Goal: Transaction & Acquisition: Purchase product/service

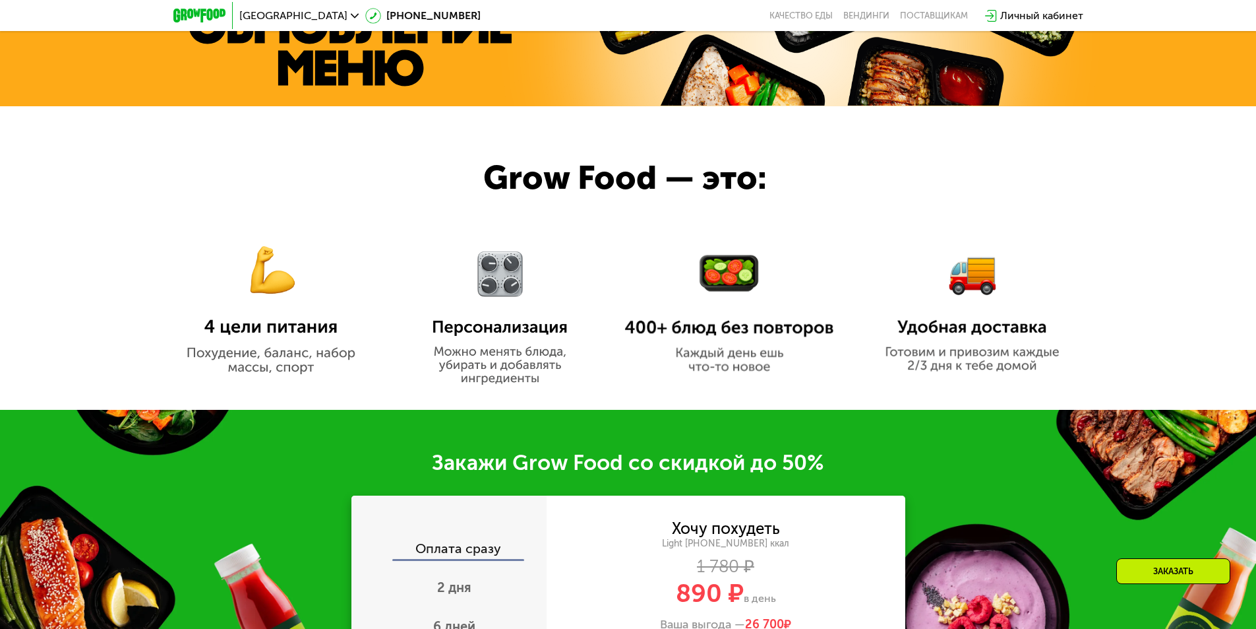
scroll to position [594, 0]
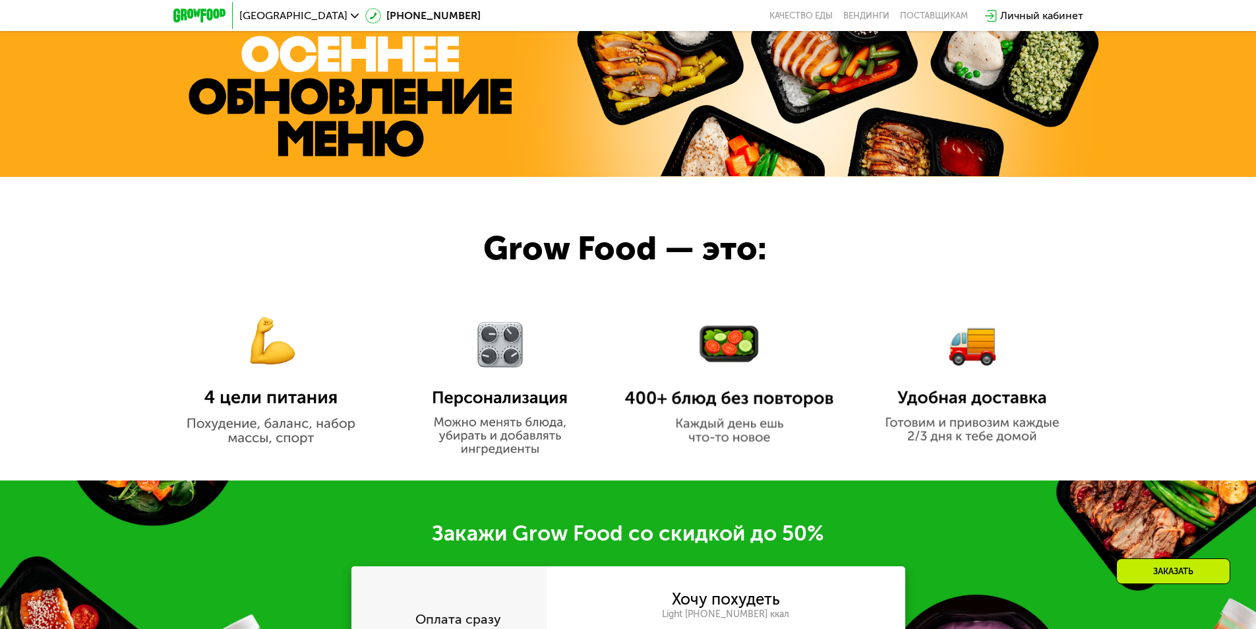
click at [202, 22] on img at bounding box center [199, 16] width 52 height 14
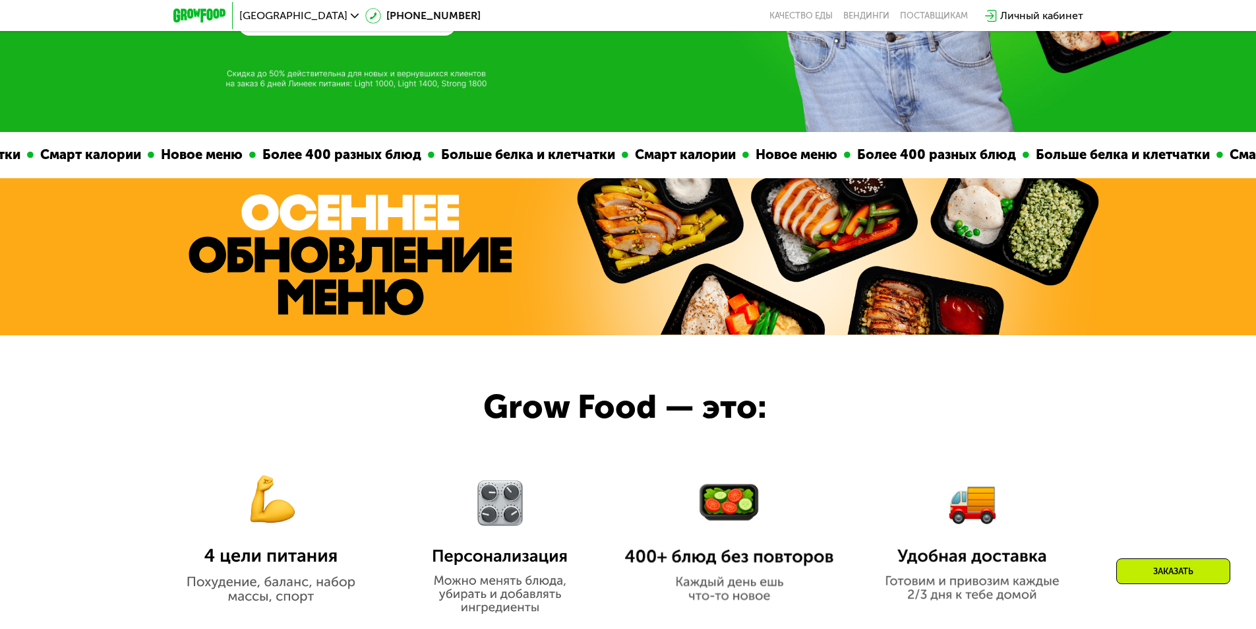
scroll to position [396, 0]
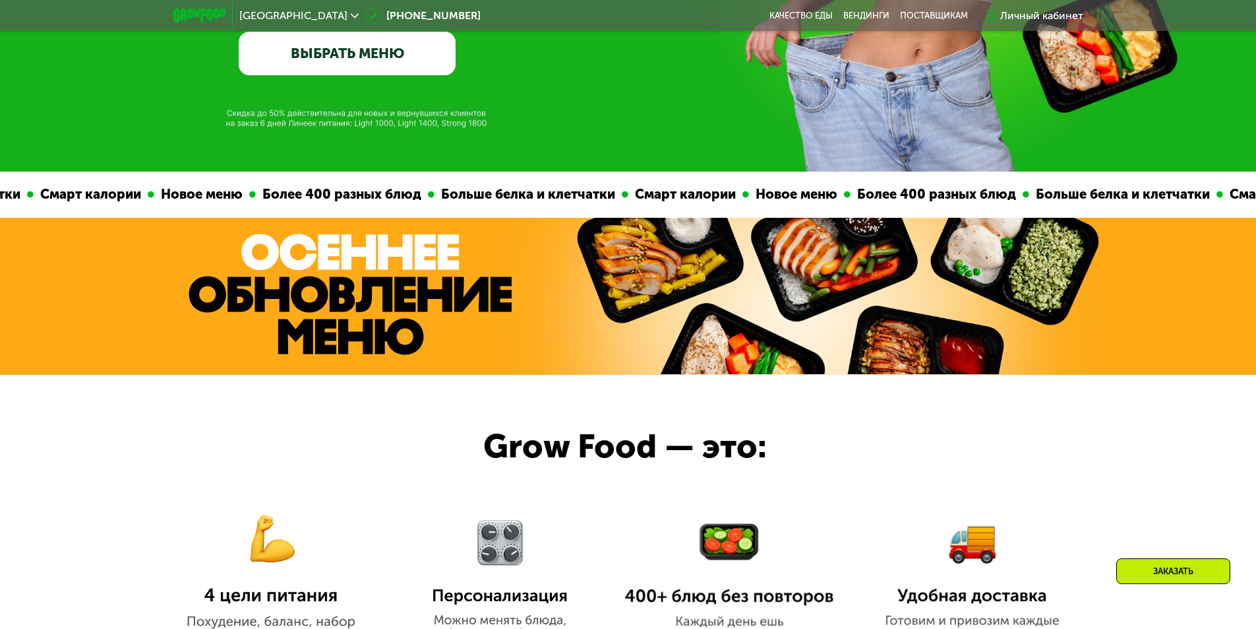
click at [312, 55] on link "ВЫБРАТЬ МЕНЮ" at bounding box center [347, 54] width 217 height 44
click at [332, 53] on link "ВЫБРАТЬ МЕНЮ" at bounding box center [347, 54] width 217 height 44
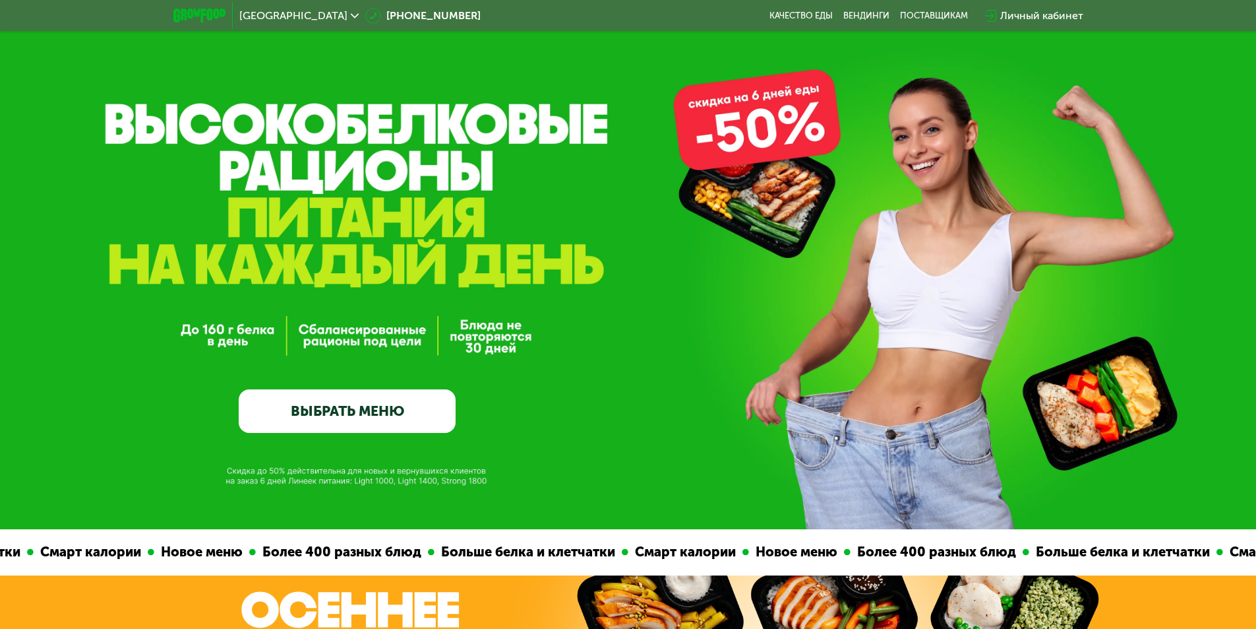
scroll to position [0, 0]
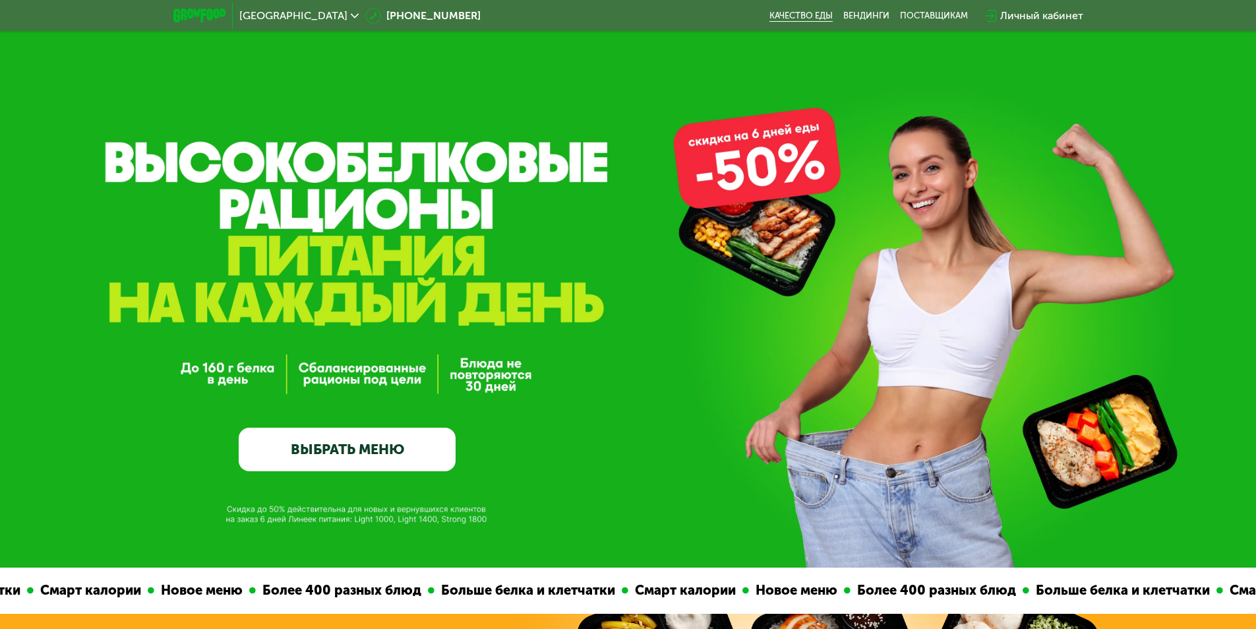
click at [801, 14] on link "Качество еды" at bounding box center [801, 16] width 63 height 11
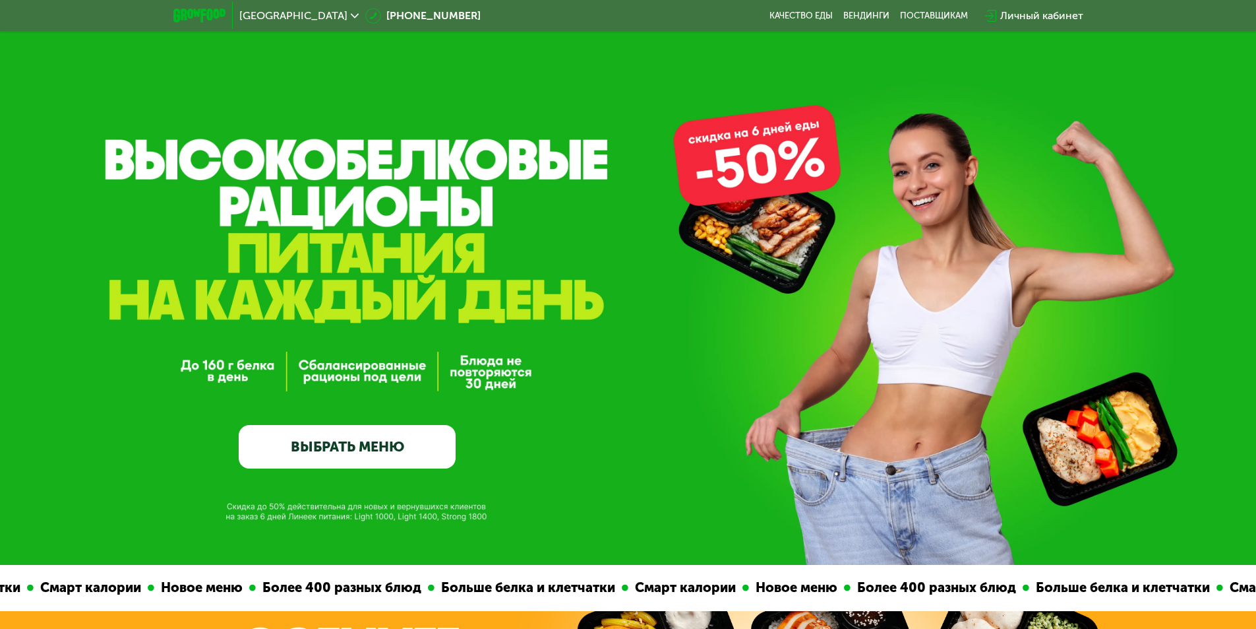
scroll to position [66, 0]
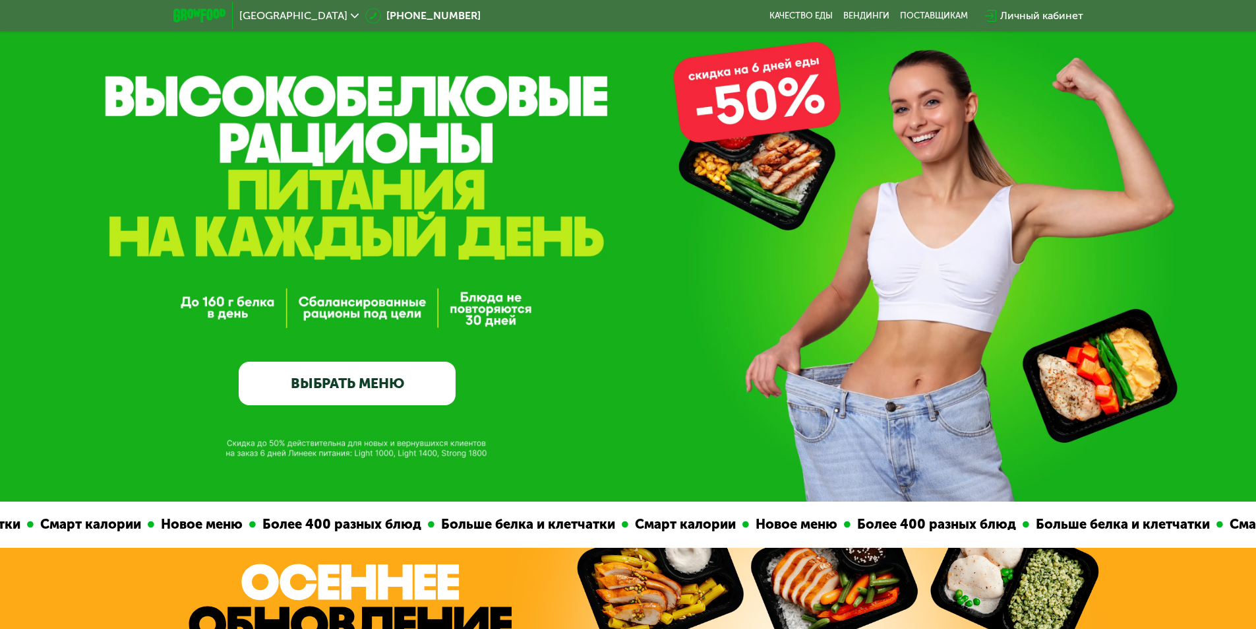
click at [363, 399] on link "ВЫБРАТЬ МЕНЮ" at bounding box center [347, 383] width 217 height 44
click at [359, 379] on link "ВЫБРАТЬ МЕНЮ" at bounding box center [347, 383] width 217 height 44
click at [263, 120] on div "GrowFood — доставка правильного питания ВЫБРАТЬ МЕНЮ" at bounding box center [628, 217] width 1256 height 567
click at [212, 20] on img at bounding box center [199, 16] width 52 height 14
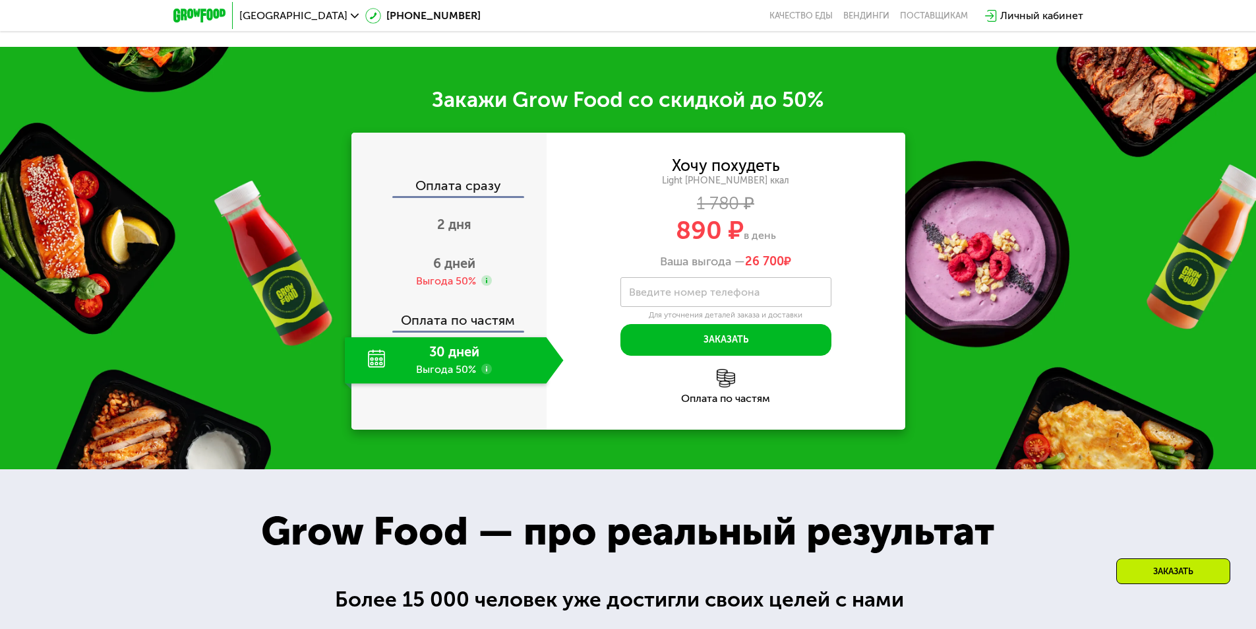
scroll to position [1055, 0]
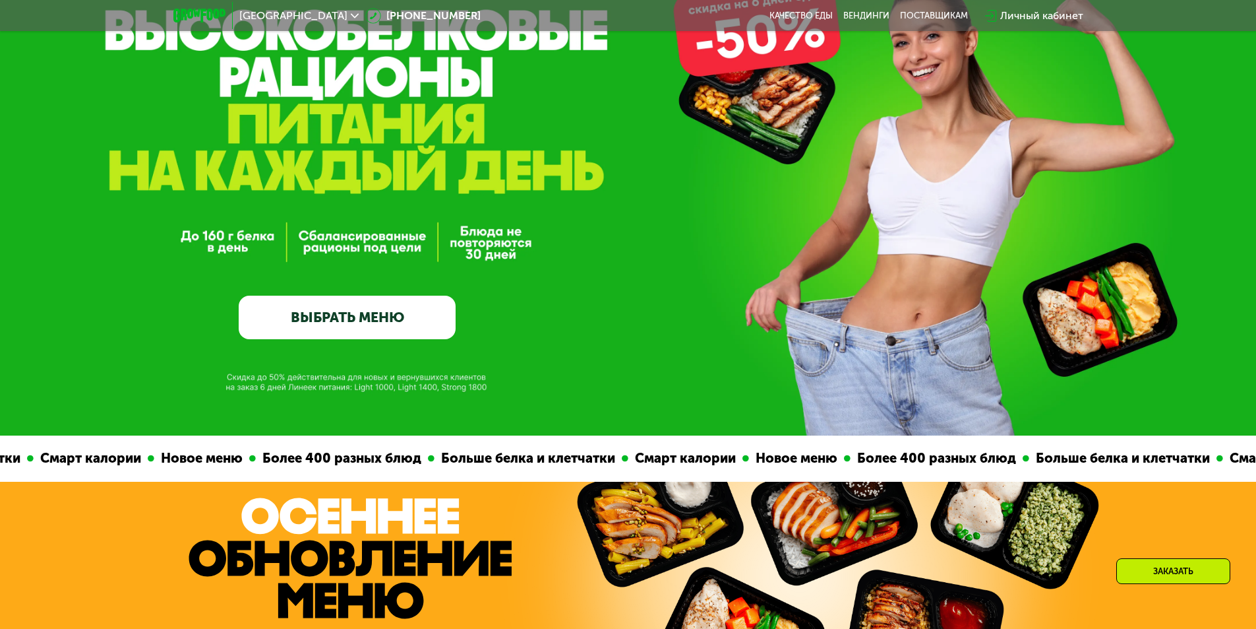
click at [198, 6] on div at bounding box center [200, 15] width 66 height 27
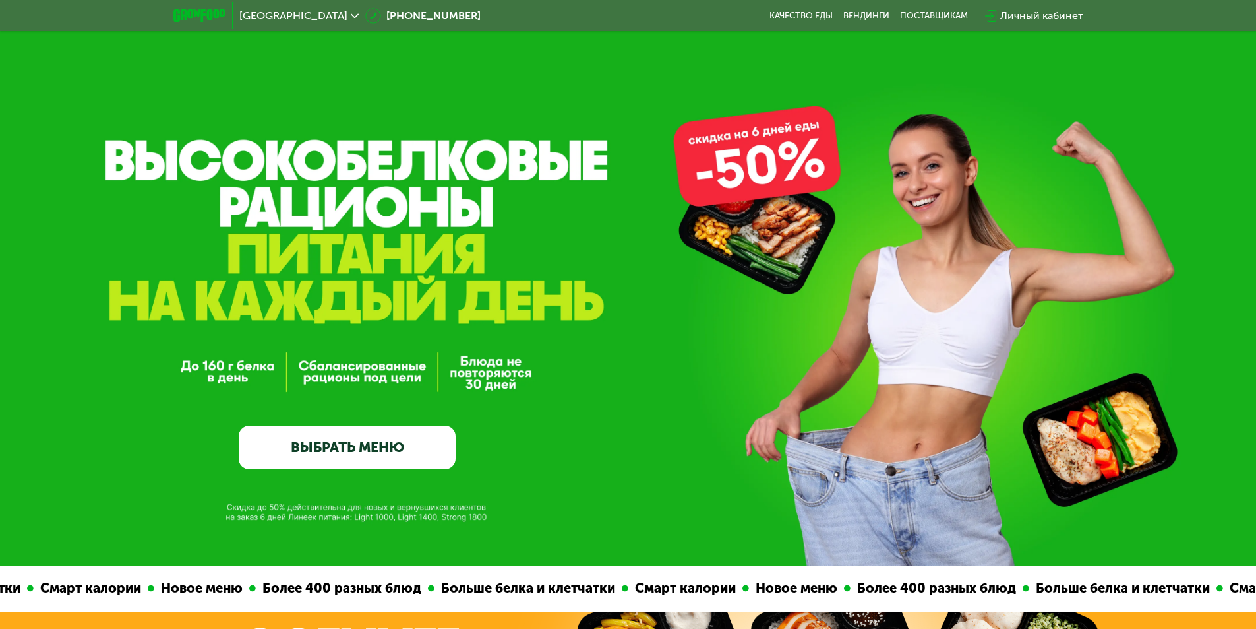
scroll to position [0, 0]
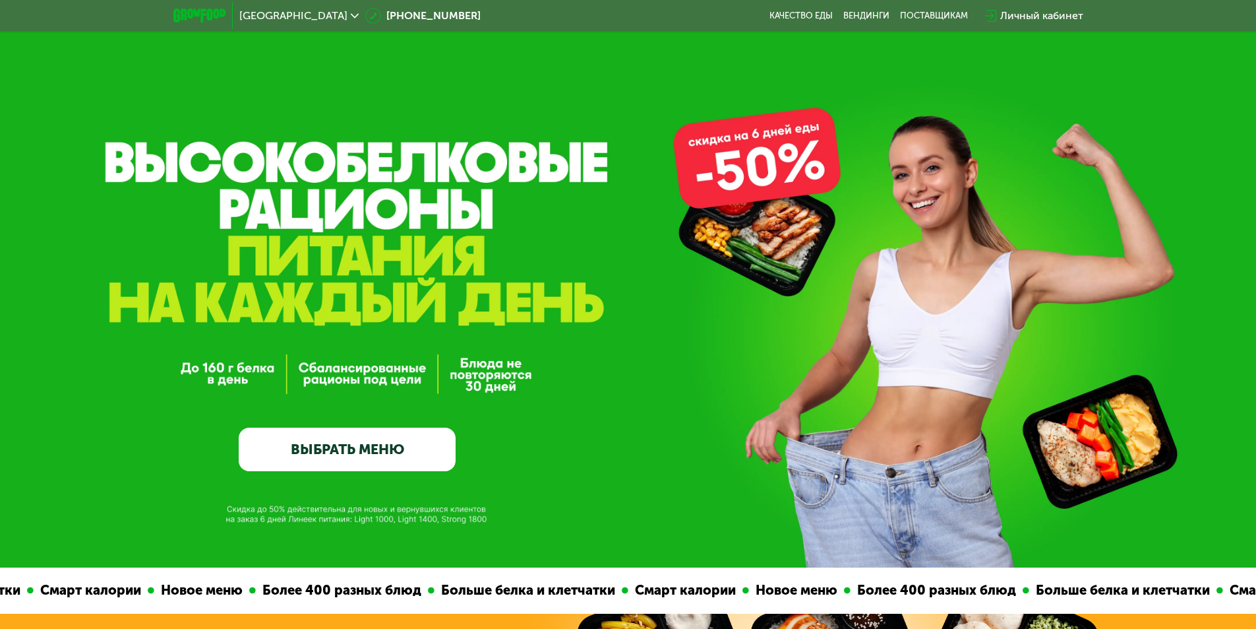
click at [181, 14] on img at bounding box center [199, 16] width 52 height 14
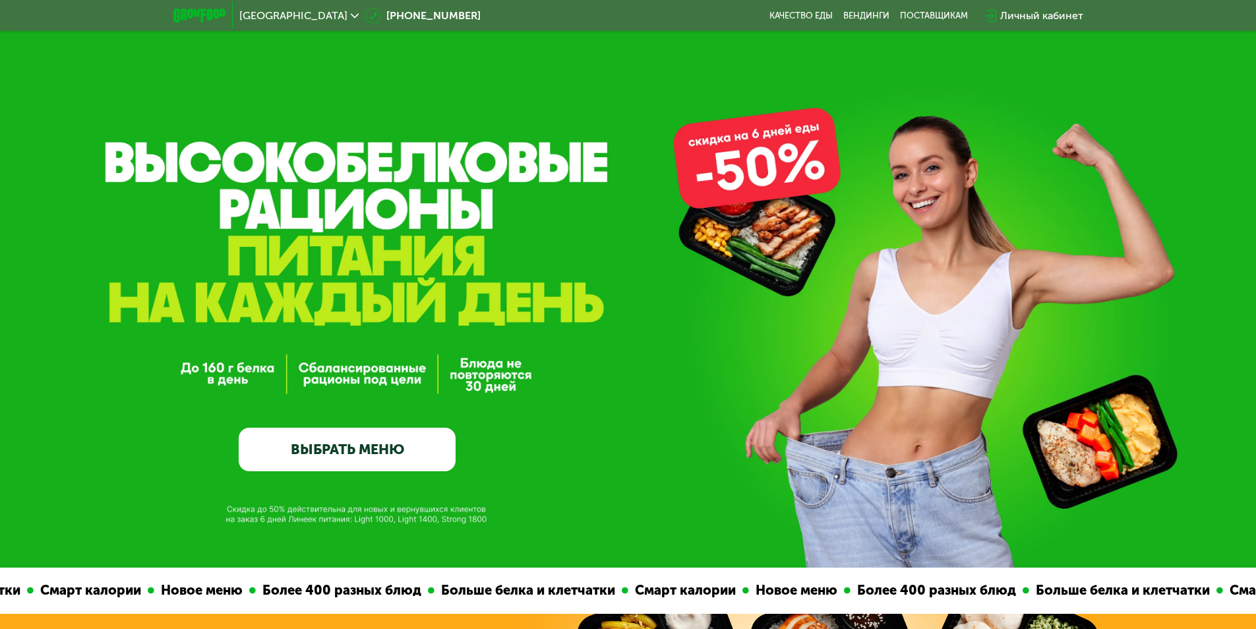
click at [195, 7] on div at bounding box center [200, 15] width 66 height 27
click at [216, 17] on img at bounding box center [199, 16] width 52 height 14
click at [339, 115] on div "GrowFood — доставка правильного питания ВЫБРАТЬ МЕНЮ" at bounding box center [628, 283] width 1256 height 567
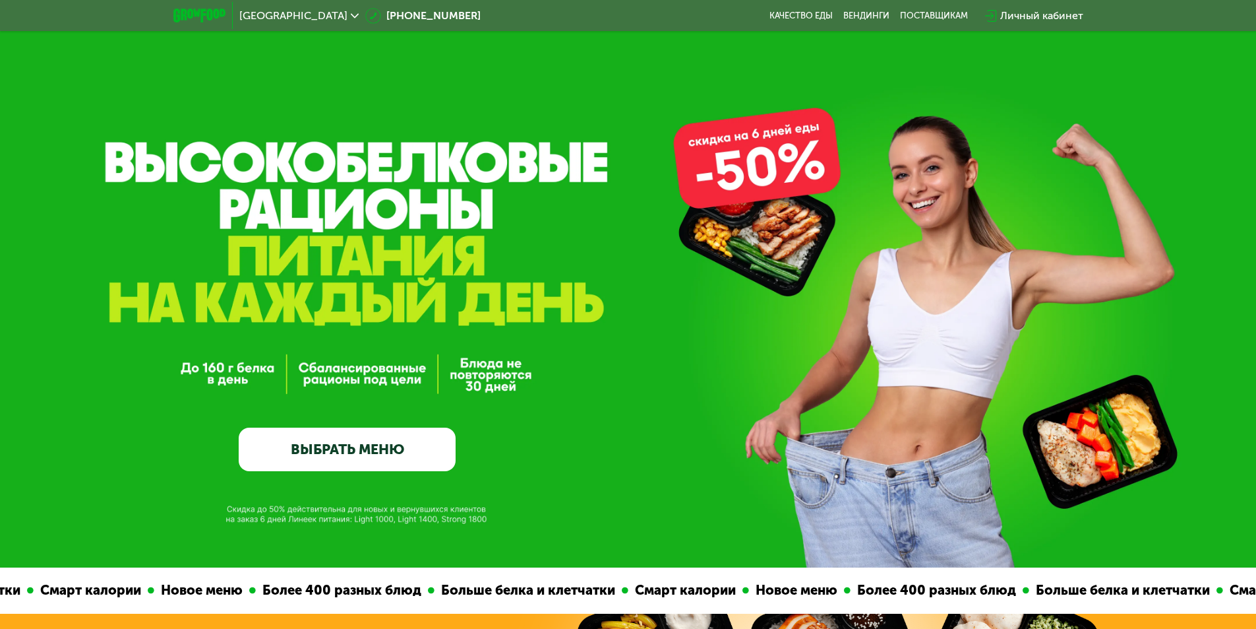
click at [356, 425] on div "GrowFood — доставка правильного питания ВЫБРАТЬ МЕНЮ" at bounding box center [347, 335] width 217 height 270
click at [357, 445] on link "ВЫБРАТЬ МЕНЮ" at bounding box center [347, 449] width 217 height 44
click at [371, 452] on link "ВЫБРАТЬ МЕНЮ" at bounding box center [347, 449] width 217 height 44
click at [344, 460] on link "ВЫБРАТЬ МЕНЮ" at bounding box center [347, 449] width 217 height 44
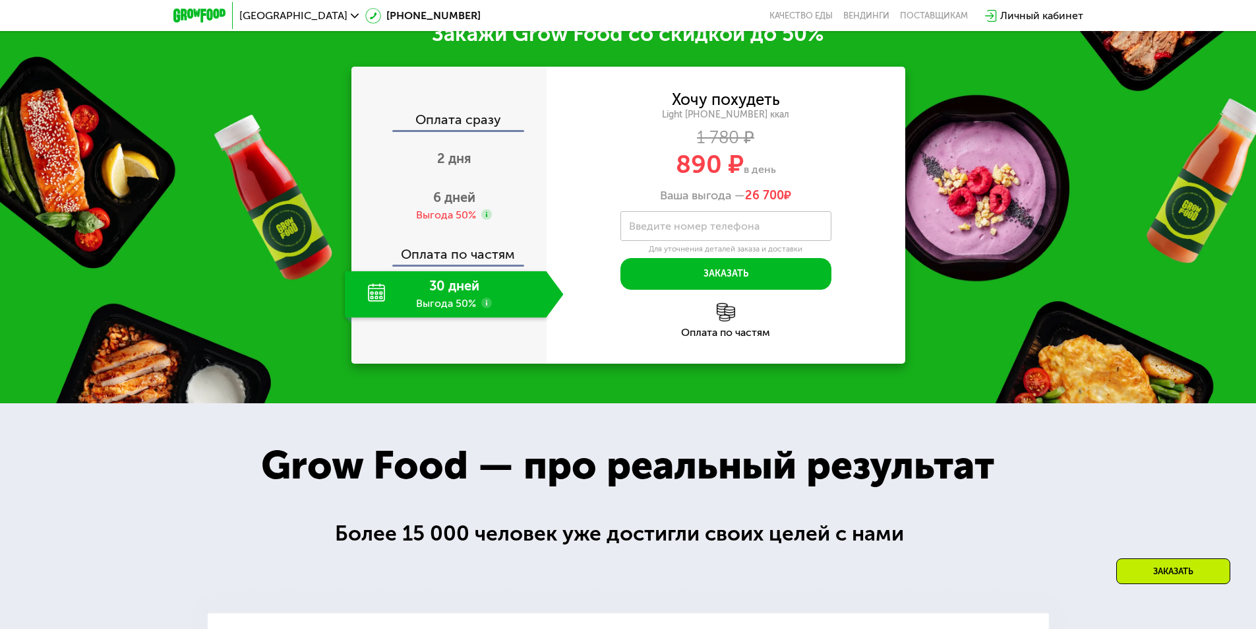
scroll to position [1093, 0]
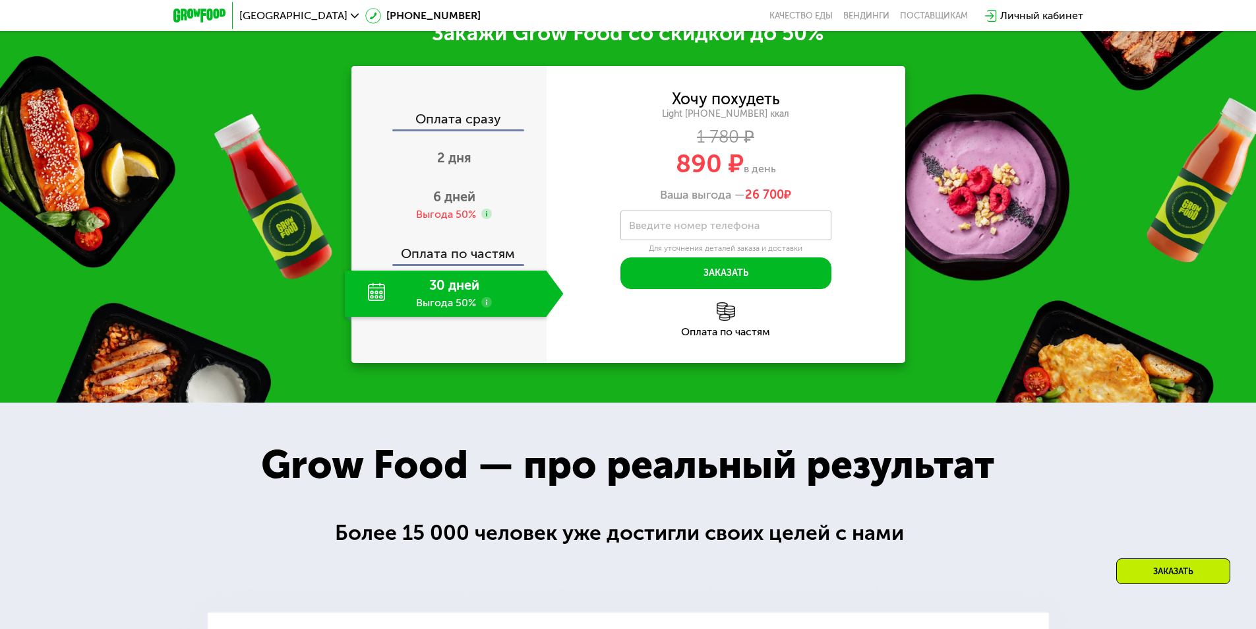
click at [448, 124] on div "Оплата сразу" at bounding box center [450, 120] width 194 height 17
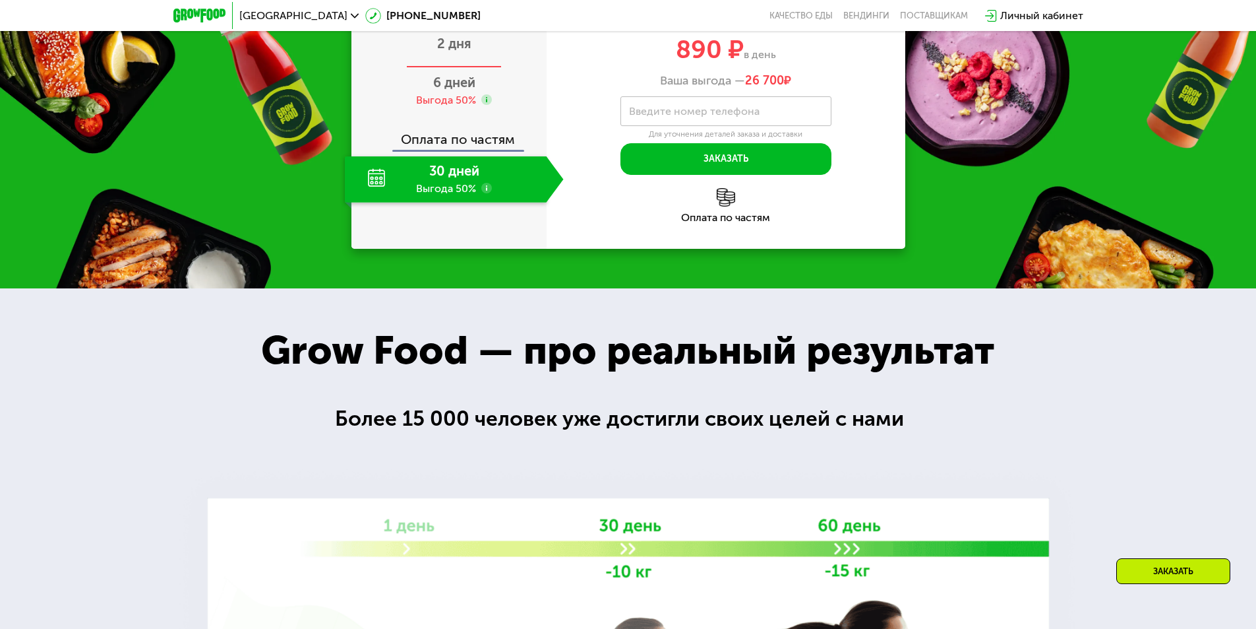
click at [452, 51] on span "2 дня" at bounding box center [454, 44] width 34 height 16
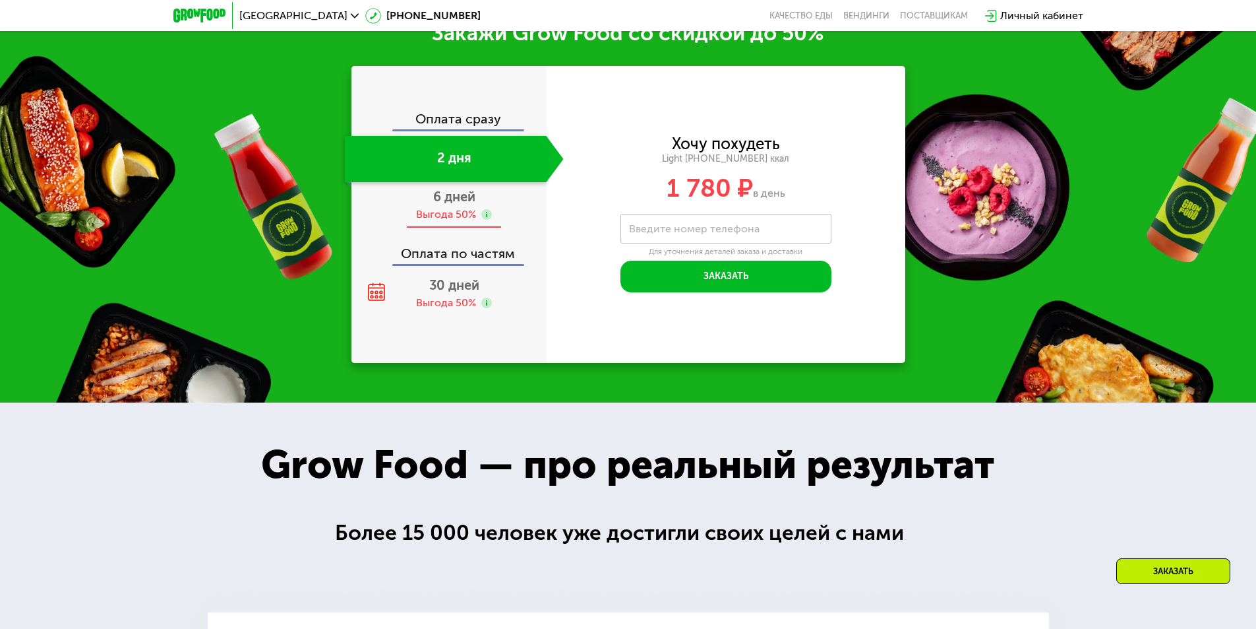
click at [458, 202] on span "6 дней" at bounding box center [454, 197] width 42 height 16
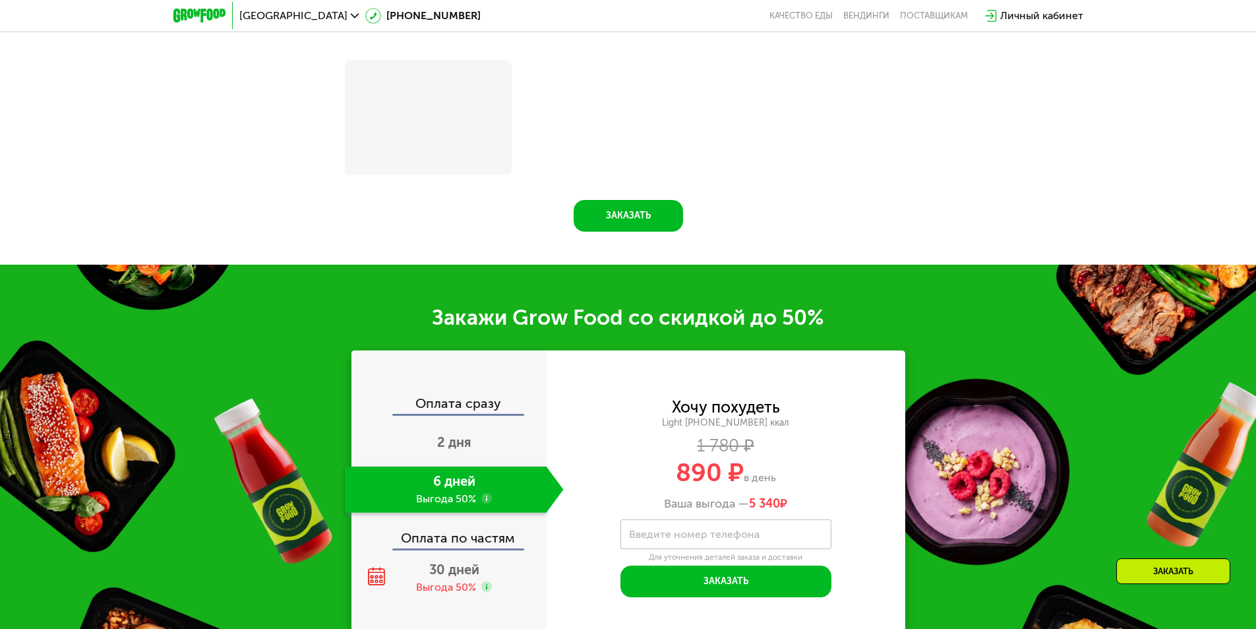
scroll to position [1855, 0]
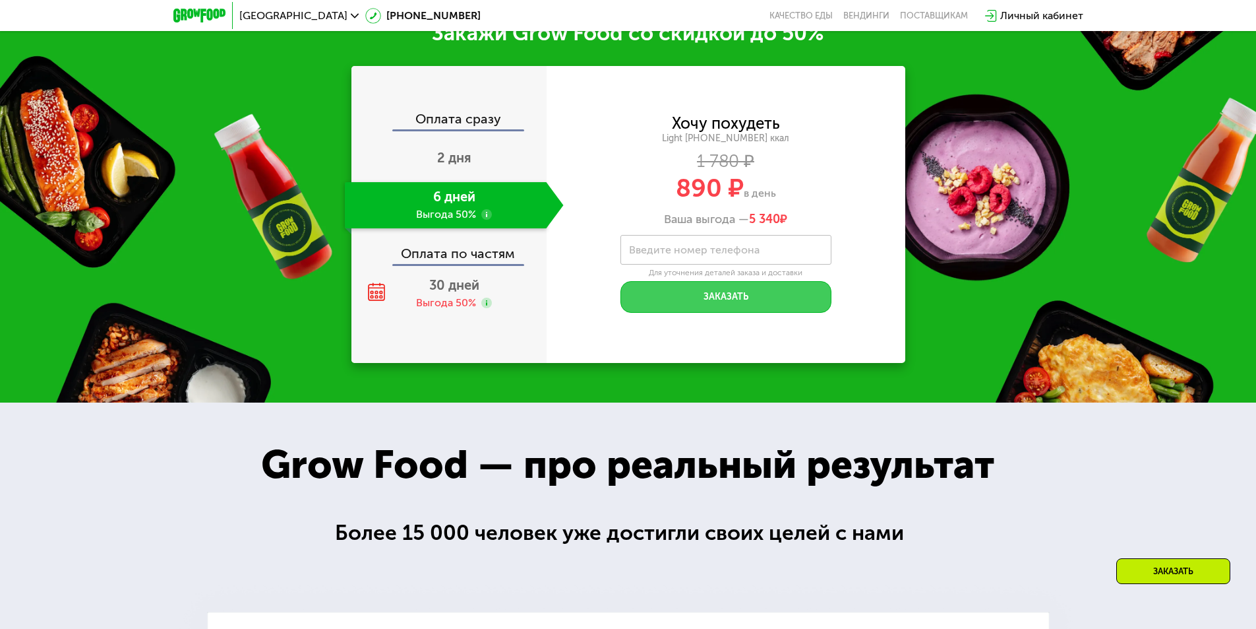
click at [679, 290] on button "Заказать" at bounding box center [726, 297] width 211 height 32
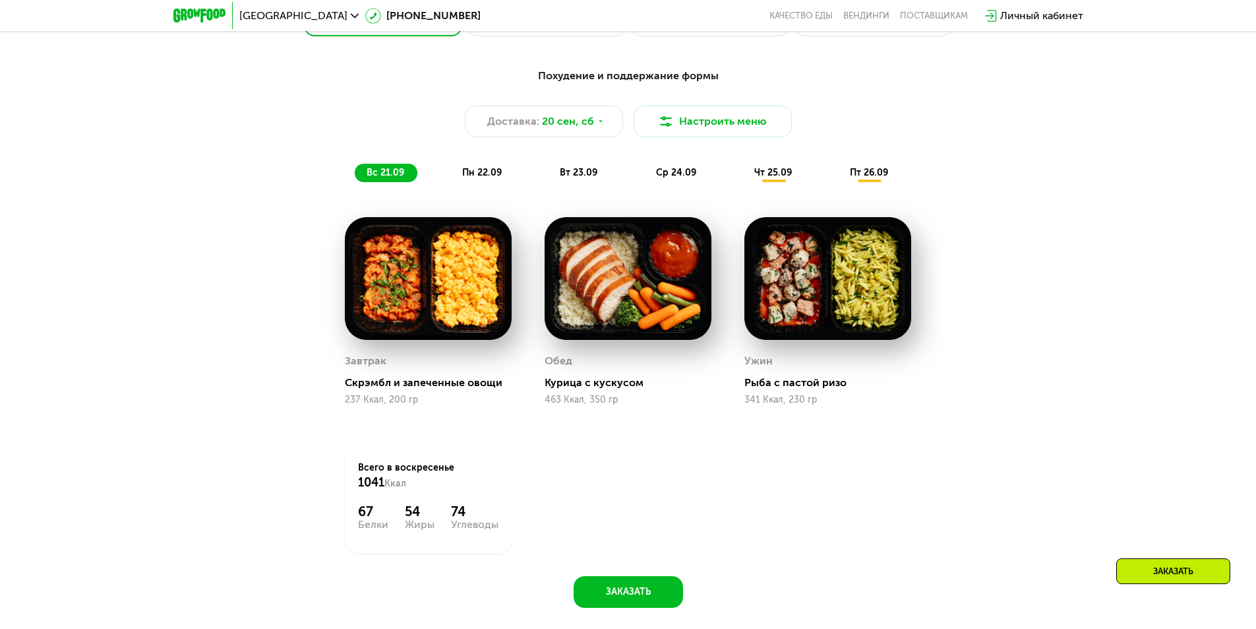
scroll to position [1195, 0]
click at [497, 173] on span "пн 22.09" at bounding box center [482, 171] width 40 height 11
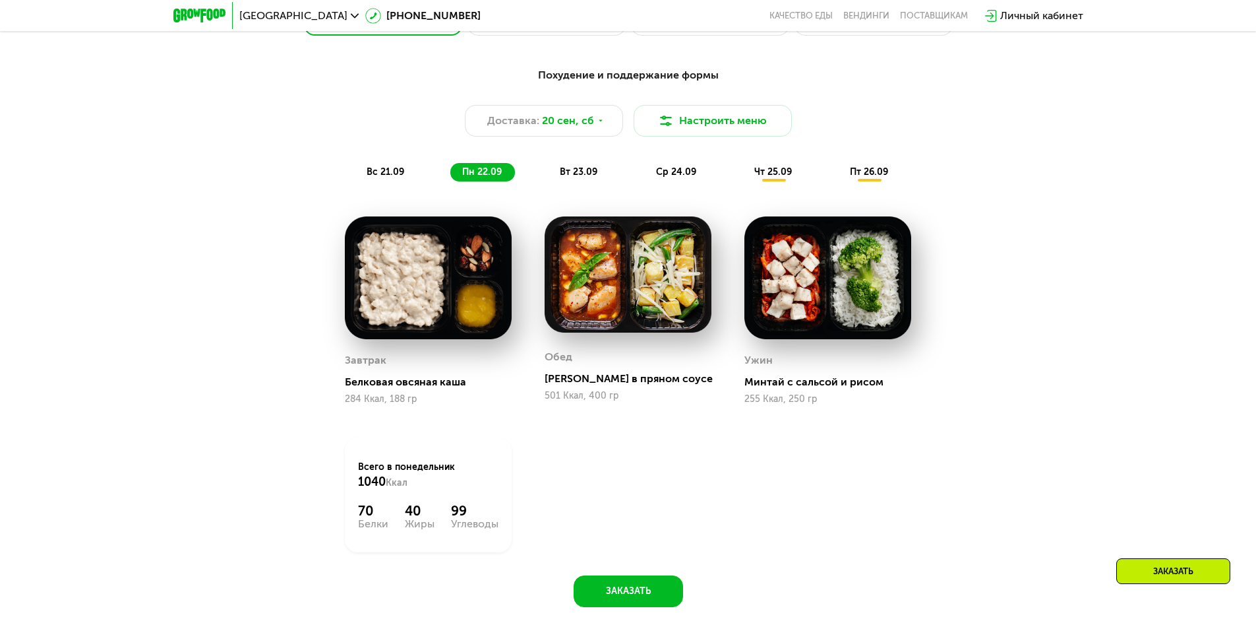
click at [564, 172] on span "вт 23.09" at bounding box center [579, 171] width 38 height 11
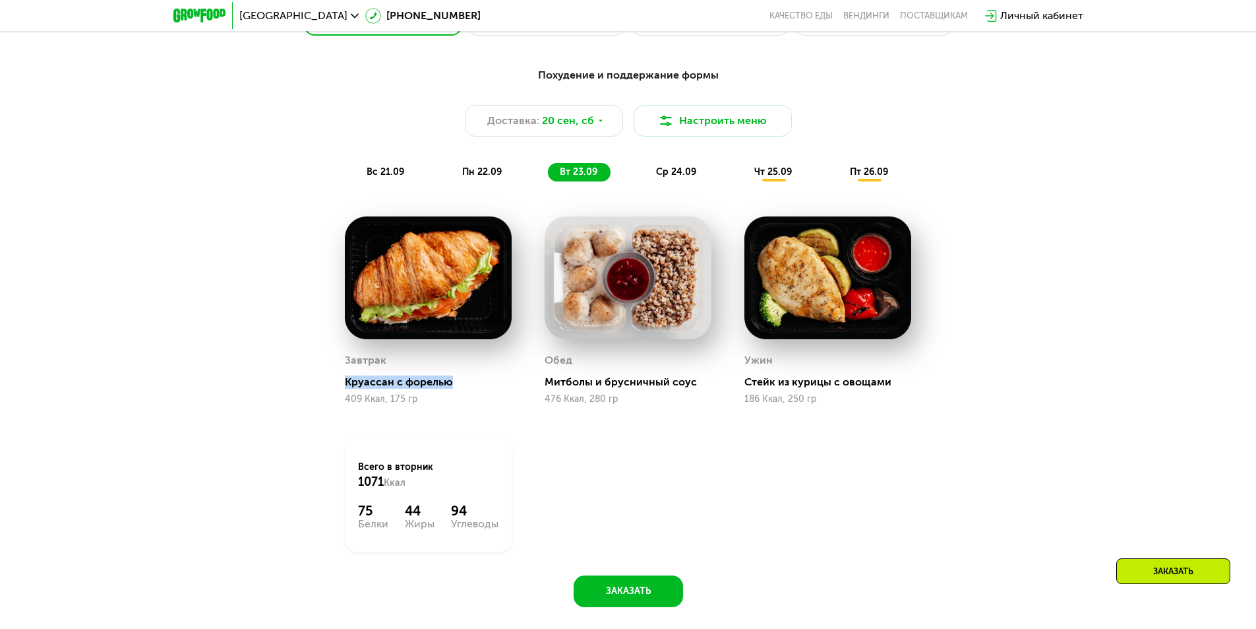
drag, startPoint x: 342, startPoint y: 386, endPoint x: 469, endPoint y: 389, distance: 127.3
click at [469, 389] on div "Завтрак [PERSON_NAME] с форелью 409 Ккал, 175 гр" at bounding box center [428, 310] width 200 height 221
click at [455, 388] on div "Круассан с форелью" at bounding box center [433, 381] width 177 height 13
click at [393, 388] on div "Круассан с форелью" at bounding box center [433, 381] width 177 height 13
click at [410, 315] on img at bounding box center [428, 277] width 167 height 123
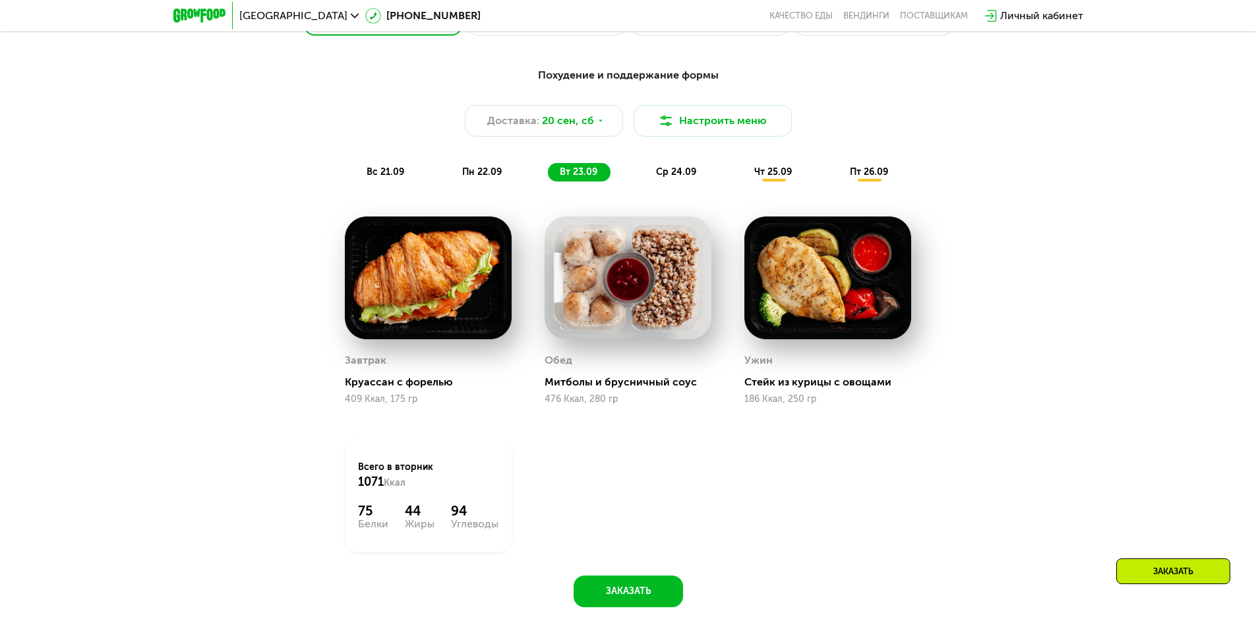
click at [668, 177] on span "ср 24.09" at bounding box center [676, 171] width 40 height 11
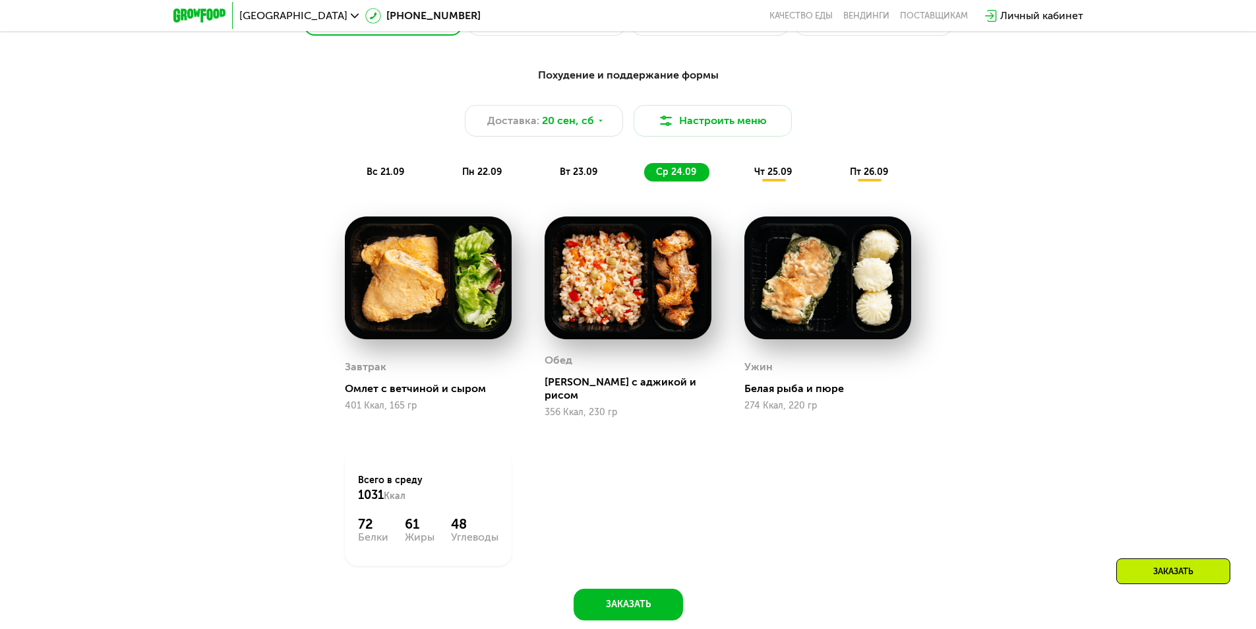
click at [760, 177] on span "чт 25.09" at bounding box center [773, 171] width 38 height 11
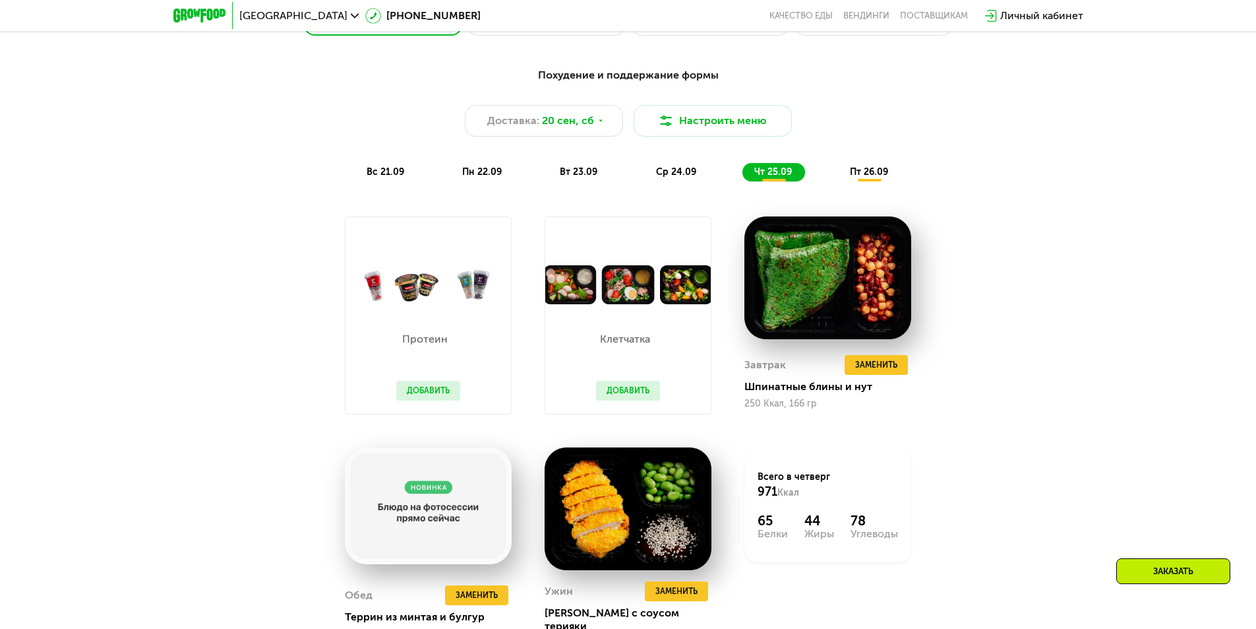
click at [863, 187] on div "Похудение и поддержание формы Доставка: [DATE] Настроить меню вс 21.09 пн 22.09…" at bounding box center [628, 124] width 797 height 130
click at [861, 177] on span "пт 26.09" at bounding box center [869, 171] width 38 height 11
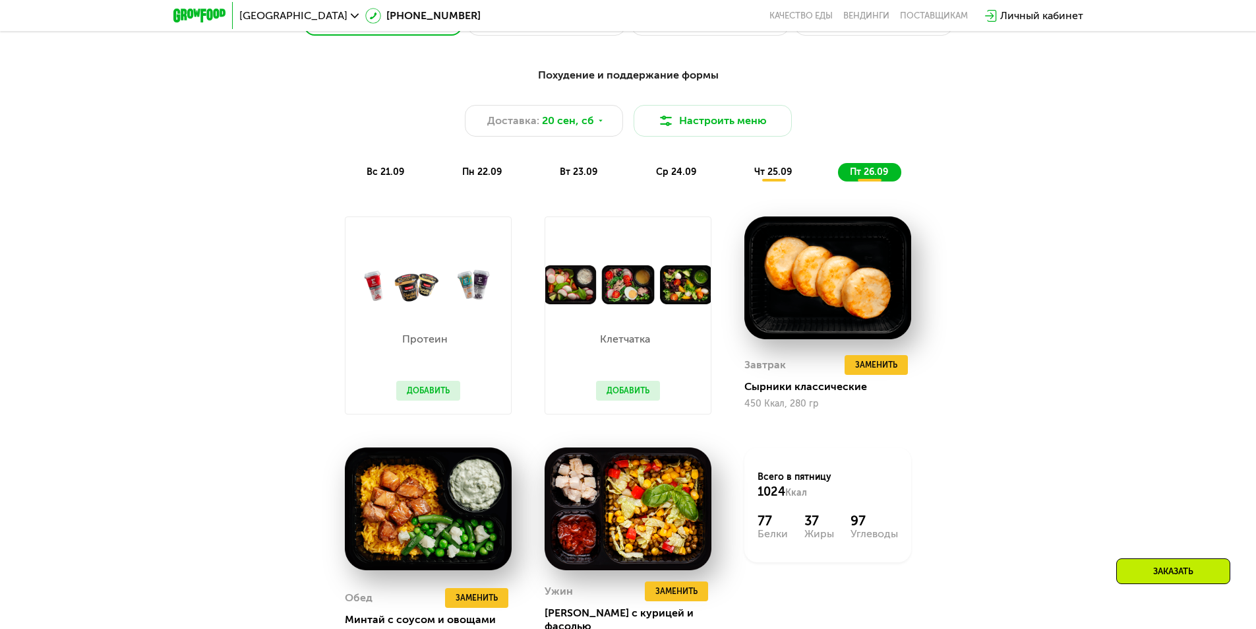
click at [631, 173] on div "вс 21.09 пн 22.09 вт 23.09 ср 24.09 чт 25.09 пт 26.09" at bounding box center [628, 172] width 547 height 18
click at [595, 176] on span "вт 23.09" at bounding box center [579, 171] width 38 height 11
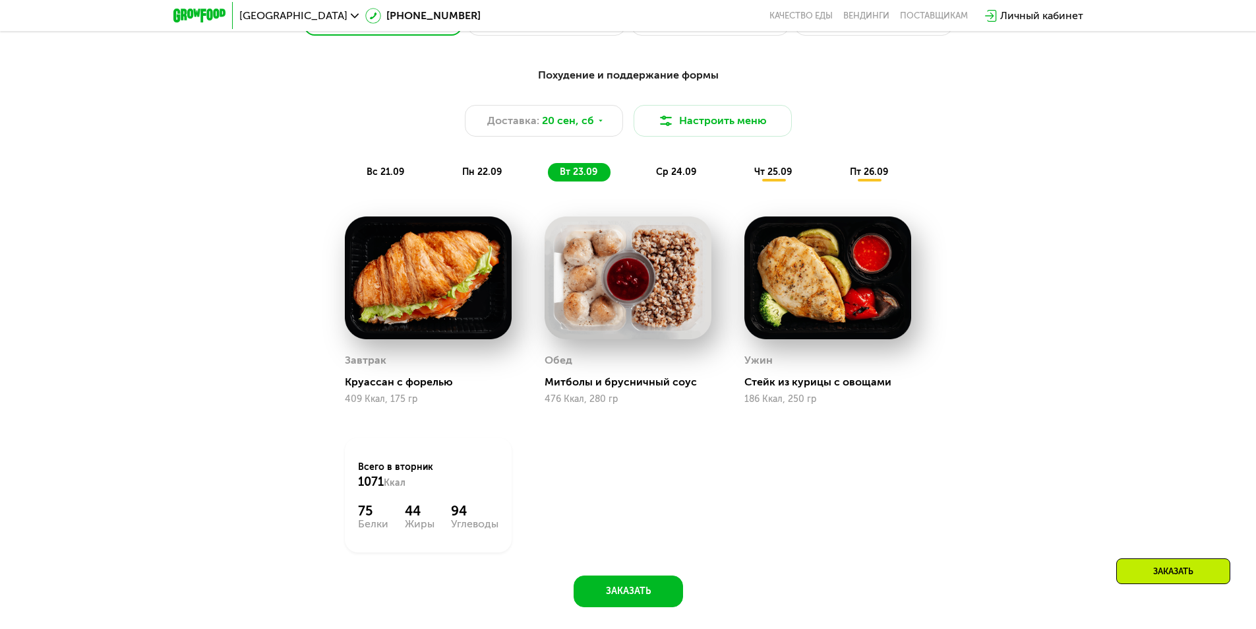
click at [484, 168] on div "пн 22.09" at bounding box center [482, 172] width 65 height 18
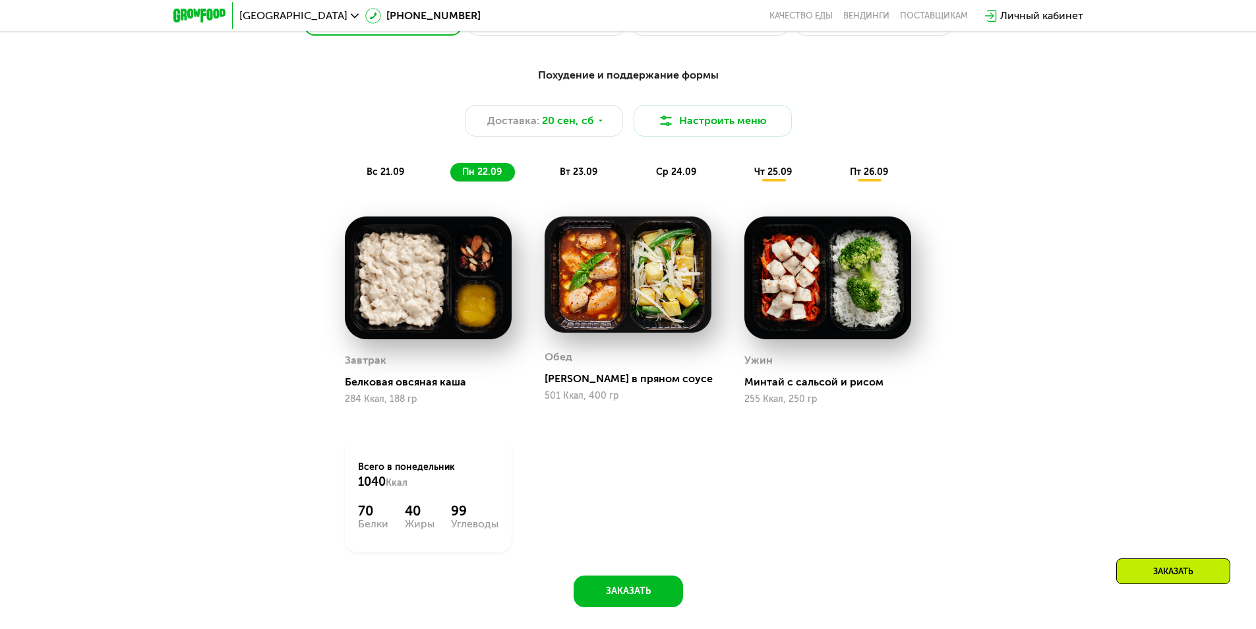
click at [581, 168] on div "вт 23.09" at bounding box center [579, 172] width 63 height 18
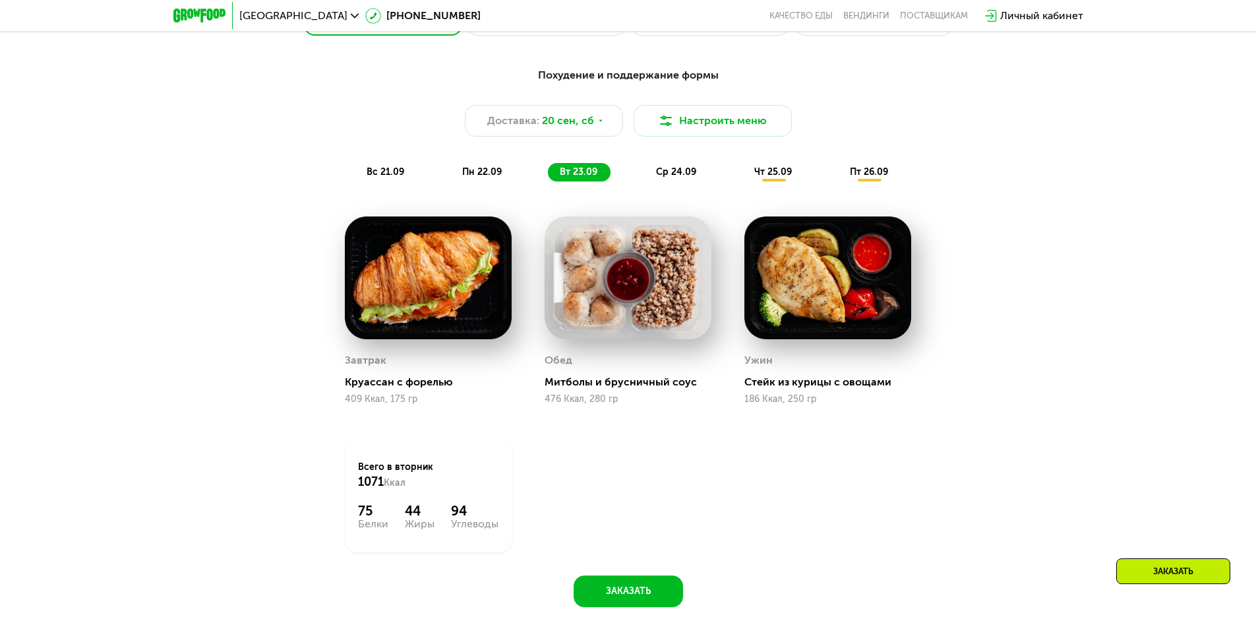
click at [505, 175] on div "пн 22.09" at bounding box center [482, 172] width 65 height 18
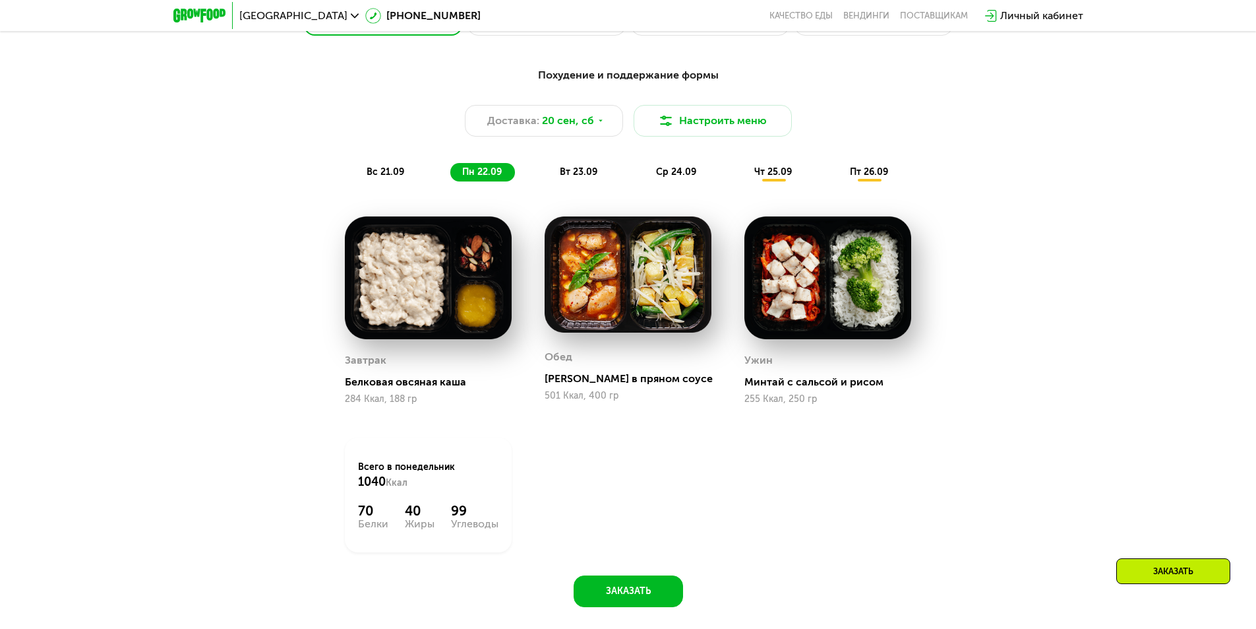
click at [872, 174] on span "пт 26.09" at bounding box center [869, 171] width 38 height 11
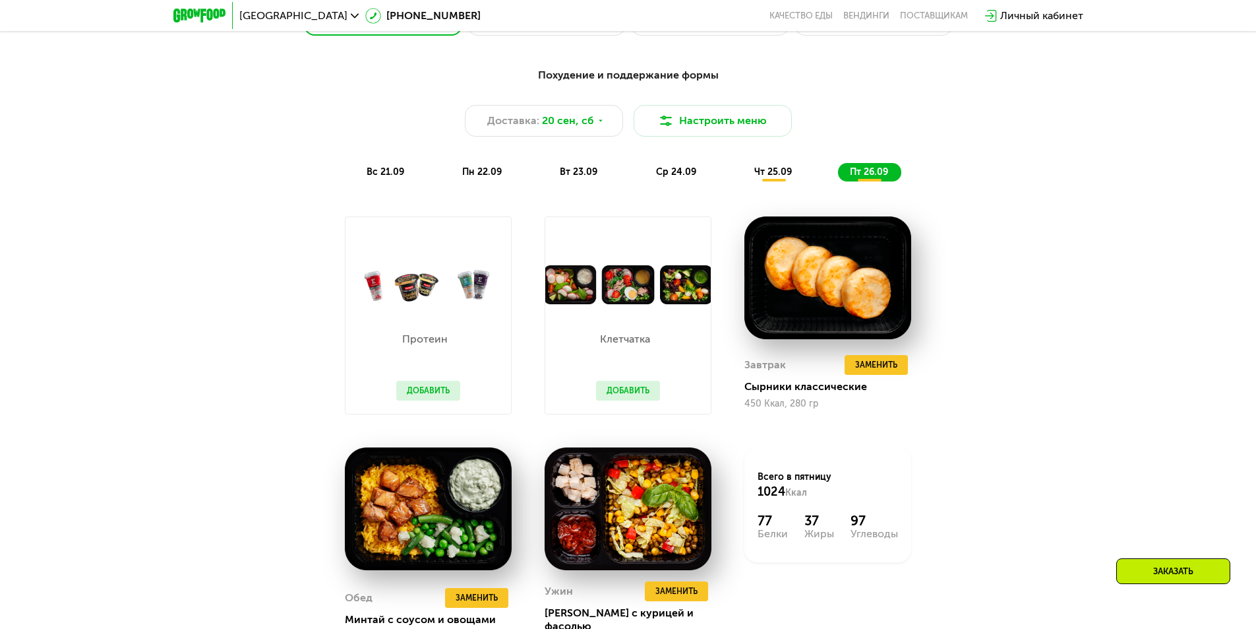
click at [857, 177] on span "пт 26.09" at bounding box center [869, 171] width 38 height 11
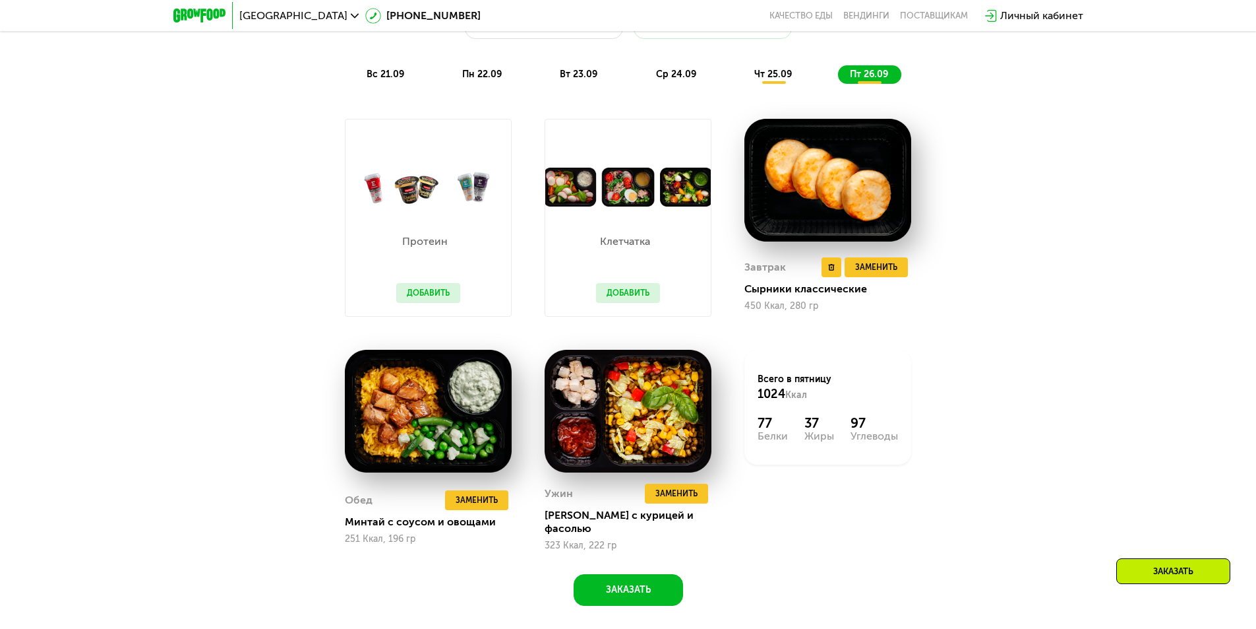
scroll to position [1327, 0]
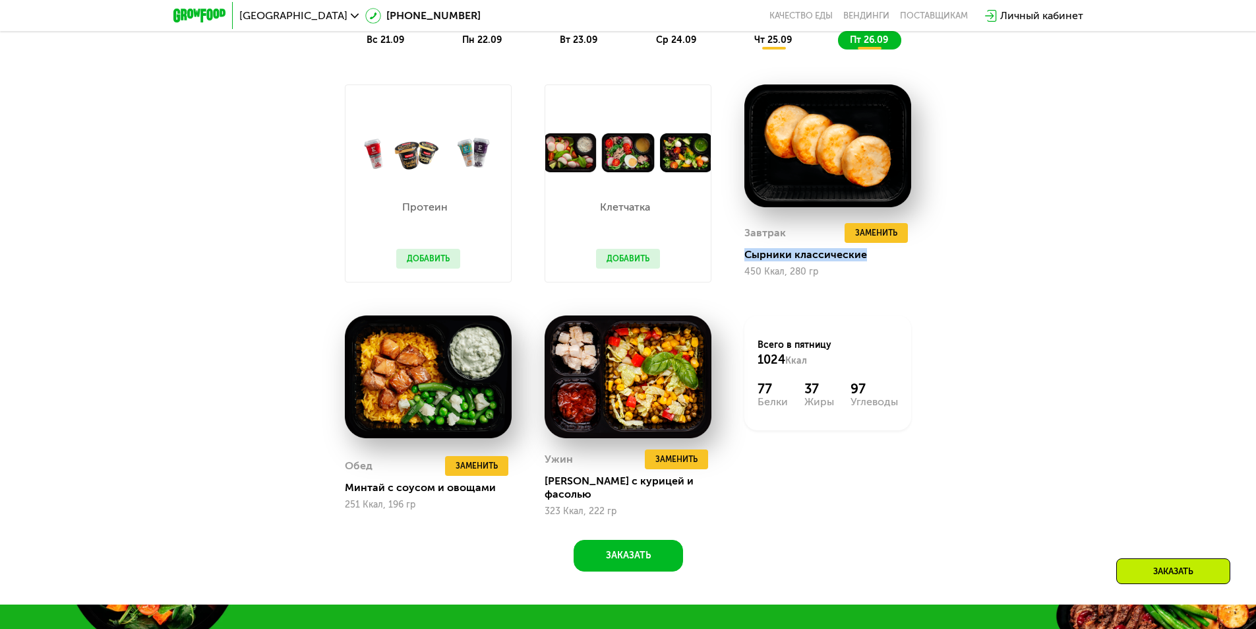
drag, startPoint x: 751, startPoint y: 258, endPoint x: 925, endPoint y: 260, distance: 174.1
click at [925, 260] on div "Завтрак Удалить Завтрак Заменить Заменить Завтрак Сырники классические 450 Ккал…" at bounding box center [828, 183] width 200 height 231
